Goal: Navigation & Orientation: Find specific page/section

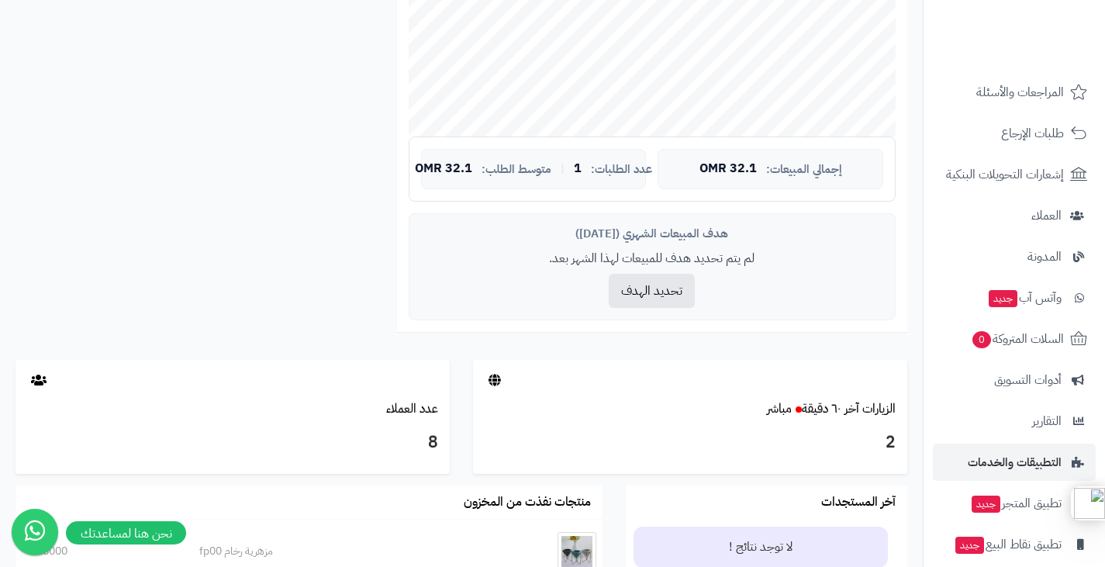
scroll to position [184, 0]
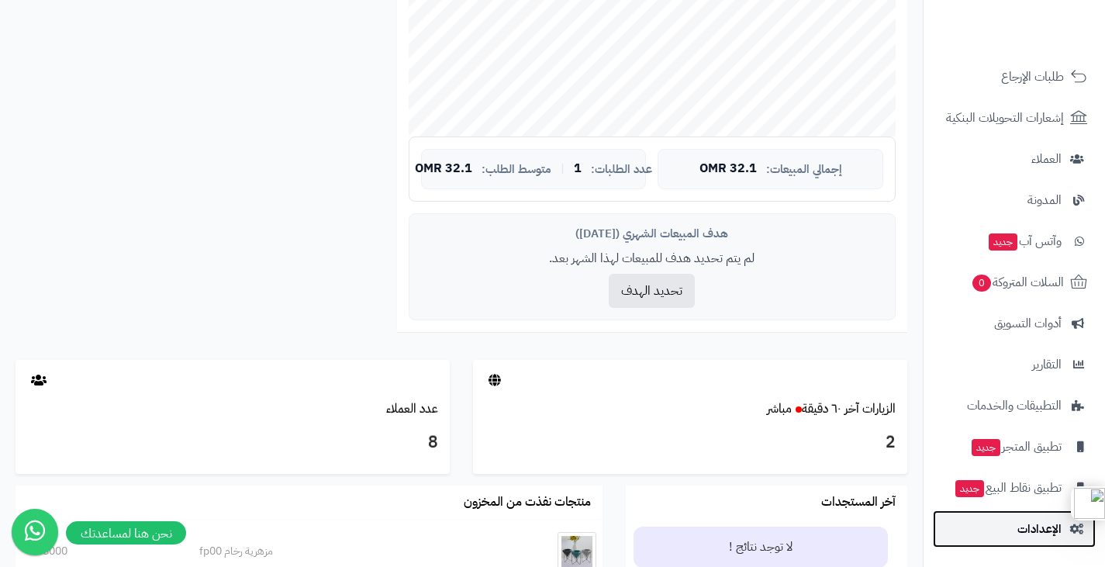
click at [1034, 523] on span "الإعدادات" at bounding box center [1040, 529] width 44 height 22
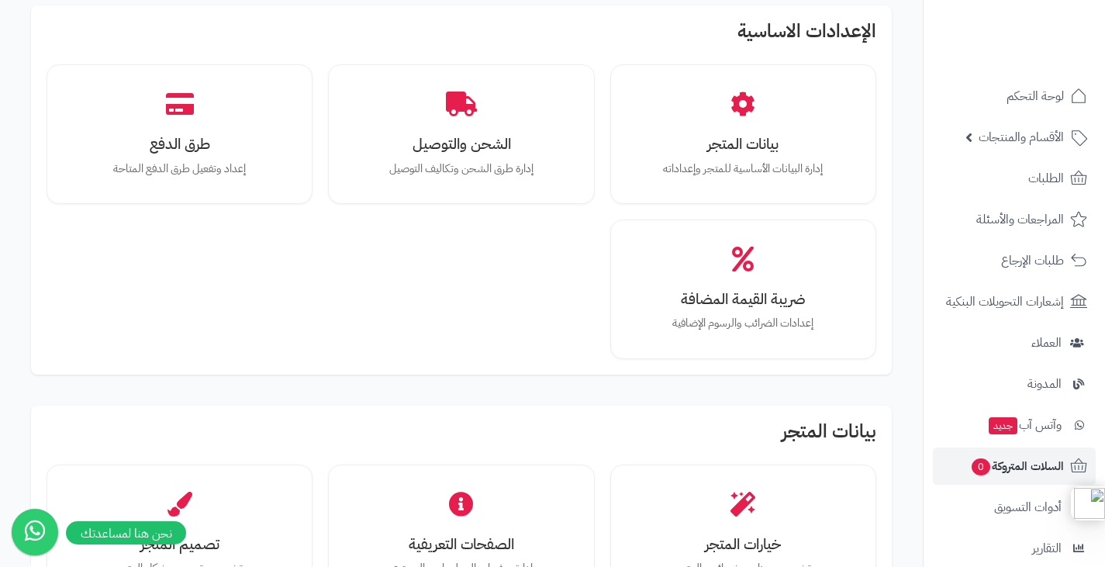
scroll to position [78, 0]
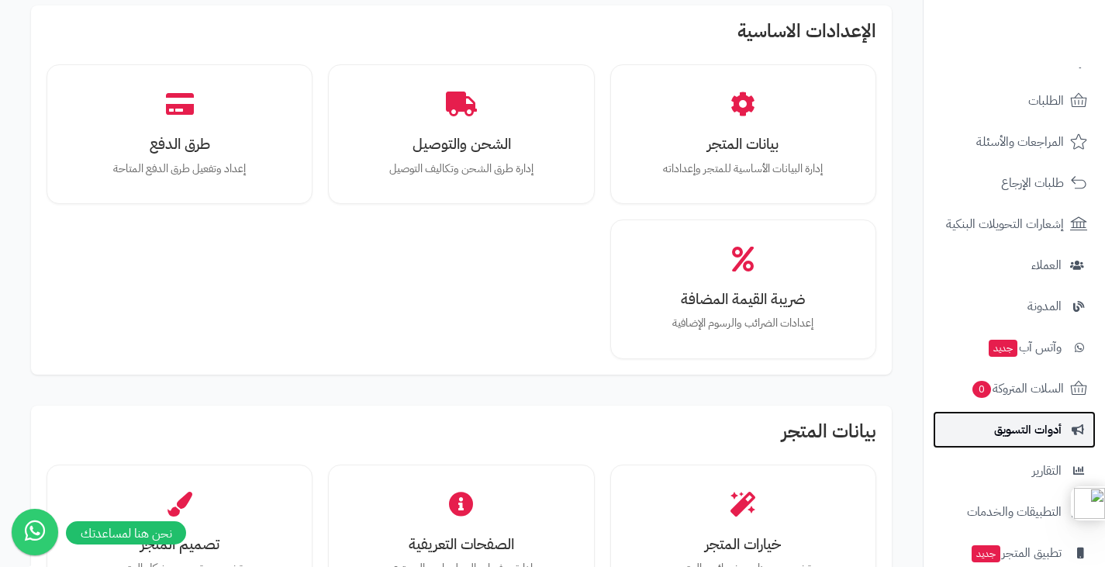
click at [1024, 428] on span "أدوات التسويق" at bounding box center [1028, 430] width 67 height 22
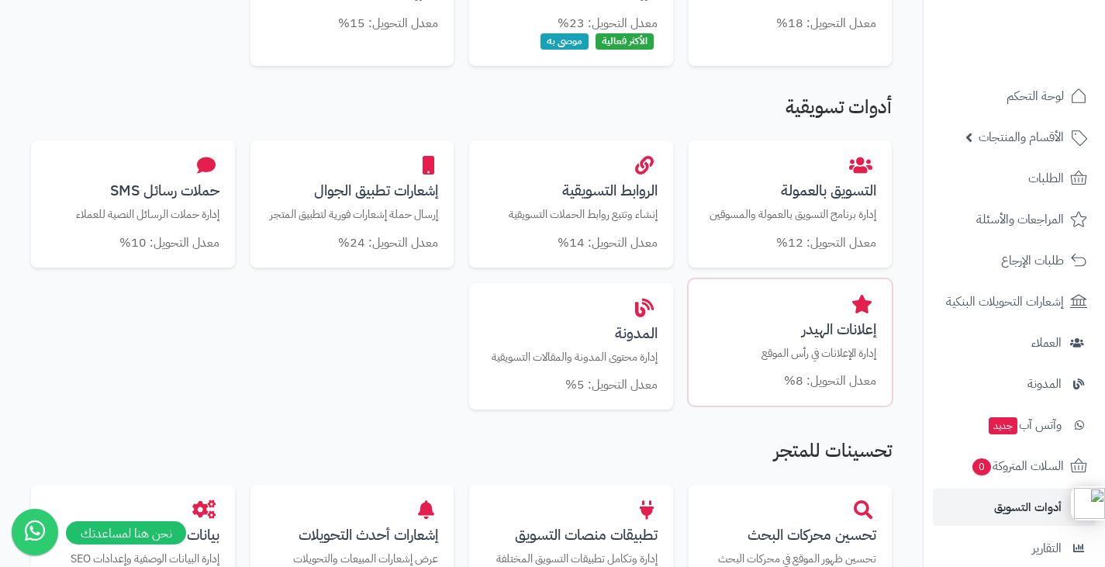
scroll to position [465, 0]
